Goal: Task Accomplishment & Management: Complete application form

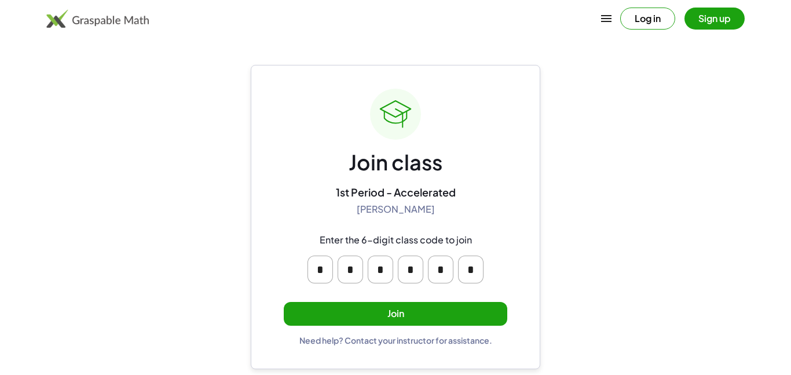
click at [317, 262] on input "*" at bounding box center [320, 269] width 25 height 28
click at [352, 308] on button "Join" at bounding box center [396, 314] width 224 height 24
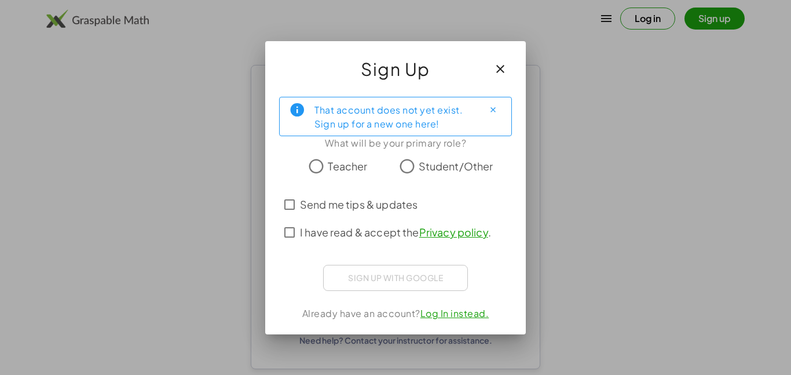
click at [584, 75] on div at bounding box center [395, 187] width 791 height 375
click at [504, 61] on button "button" at bounding box center [500, 69] width 28 height 28
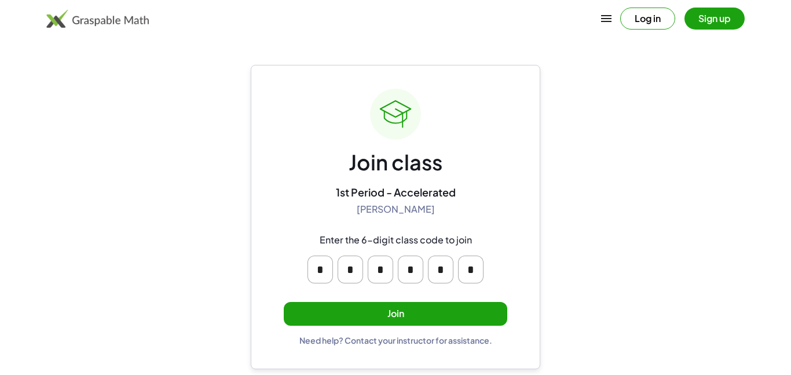
click at [467, 318] on button "Join" at bounding box center [396, 314] width 224 height 24
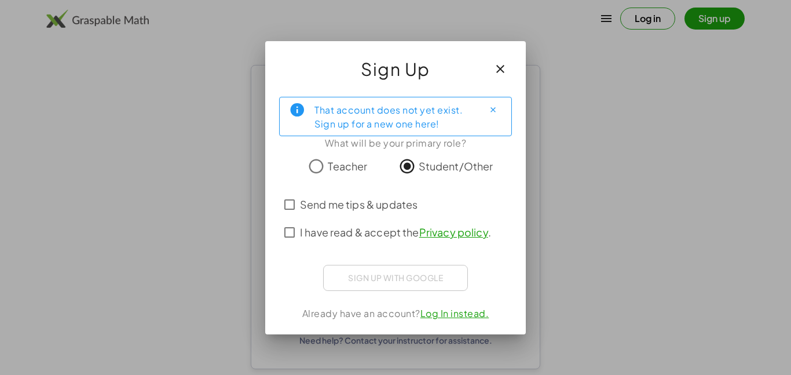
click at [315, 236] on span "I have read & accept the Privacy policy ." at bounding box center [395, 232] width 191 height 16
